Goal: Find specific page/section: Find specific page/section

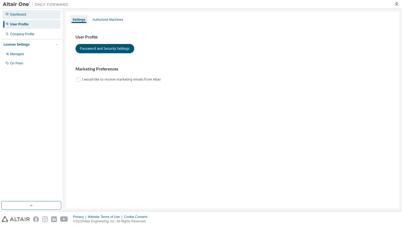
click at [33, 19] on div "Dashboard" at bounding box center [31, 14] width 58 height 9
